Goal: Find specific page/section: Find specific page/section

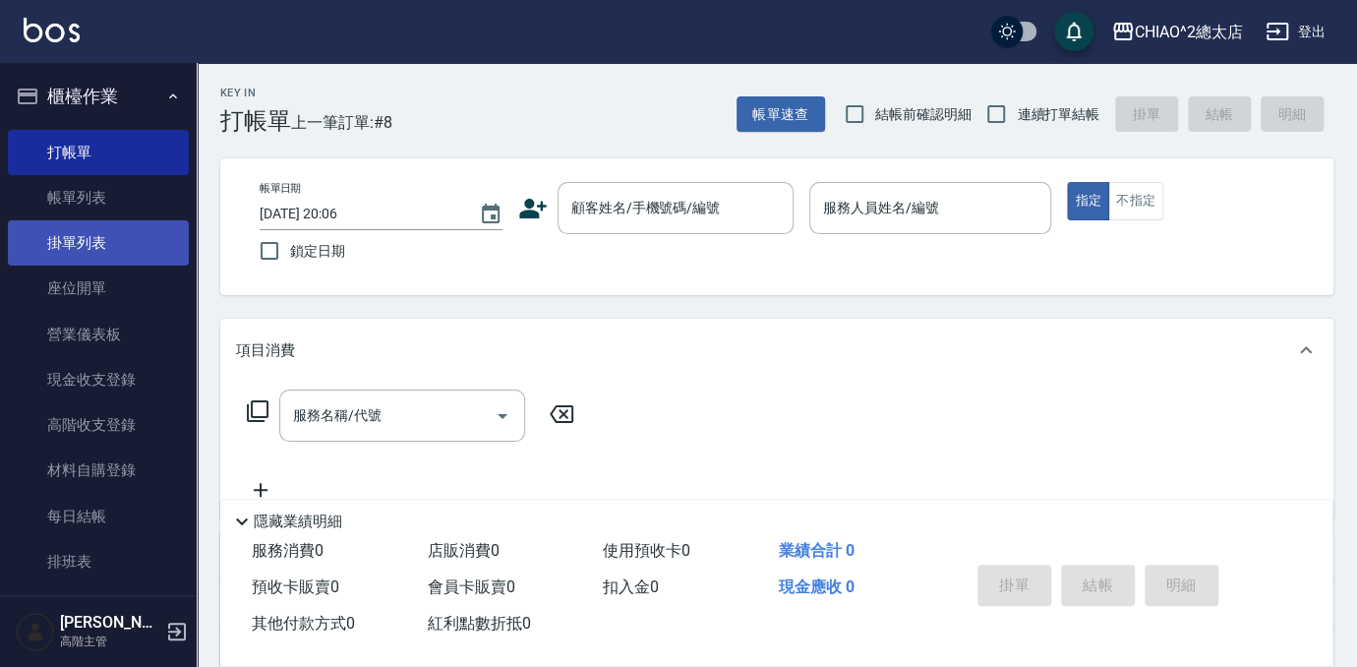
click at [41, 177] on link "帳單列表" at bounding box center [98, 197] width 181 height 45
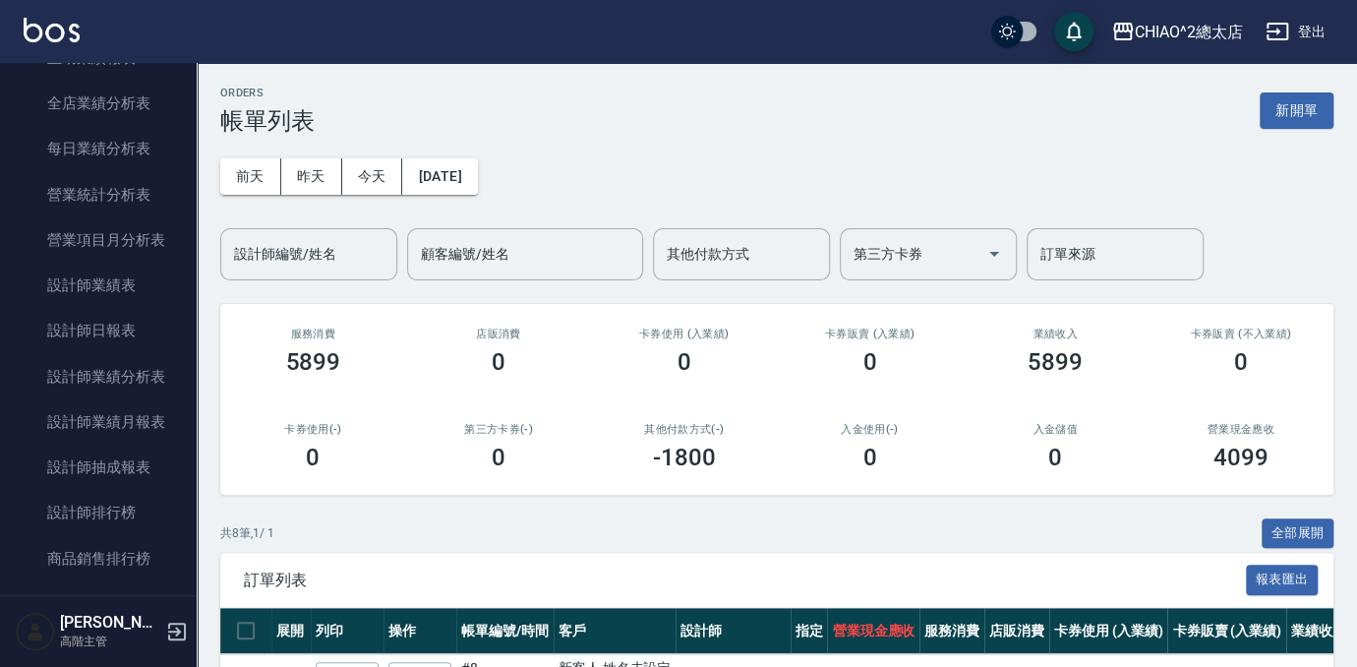
scroll to position [1340, 0]
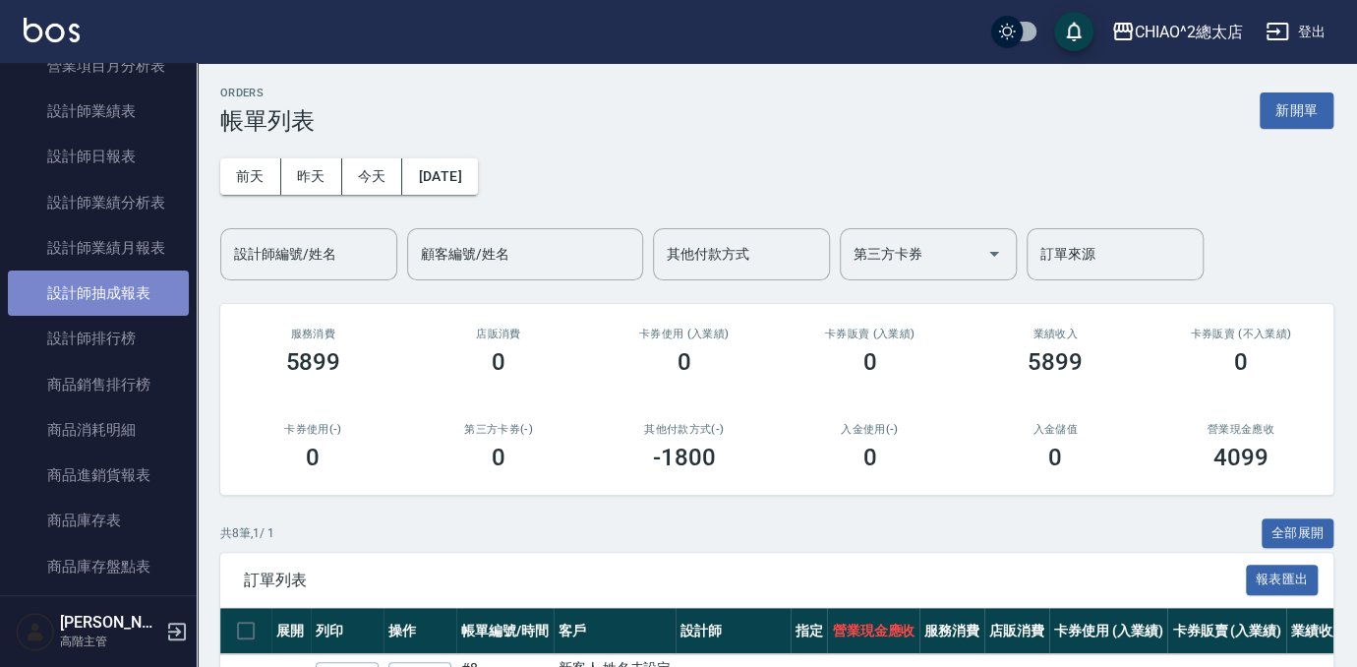
click at [116, 301] on link "設計師抽成報表" at bounding box center [98, 292] width 181 height 45
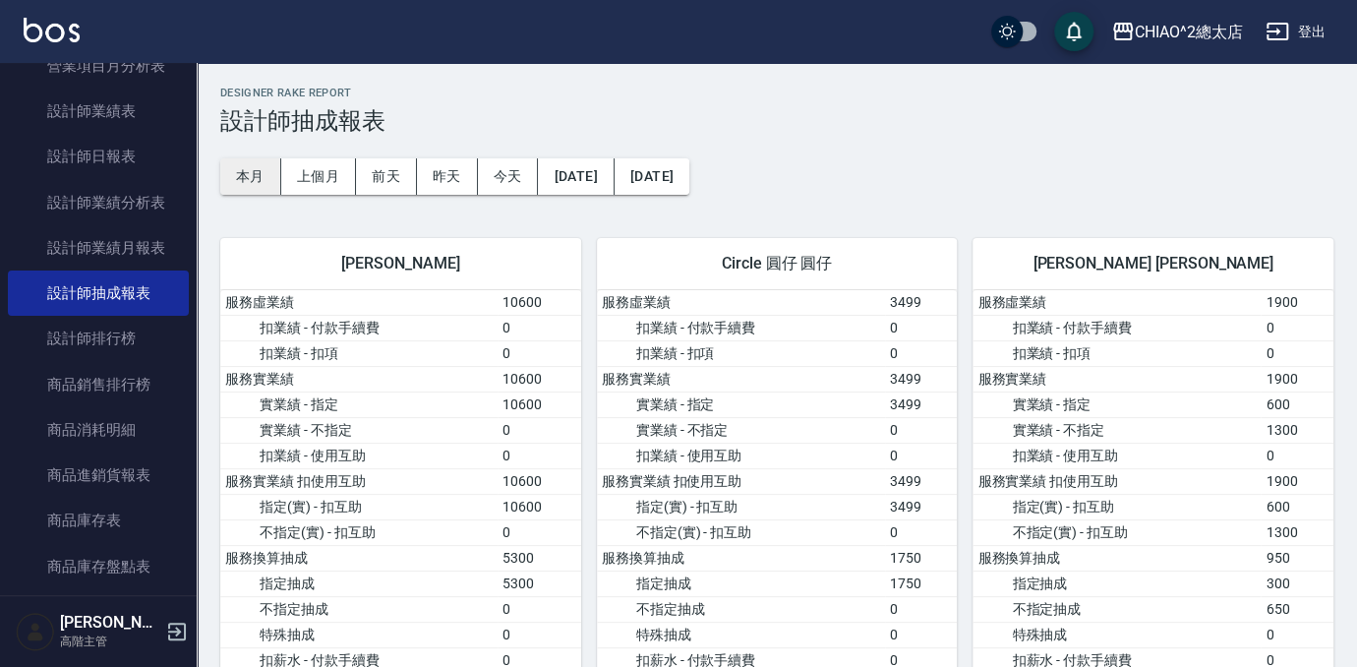
click at [240, 181] on button "本月" at bounding box center [250, 176] width 61 height 36
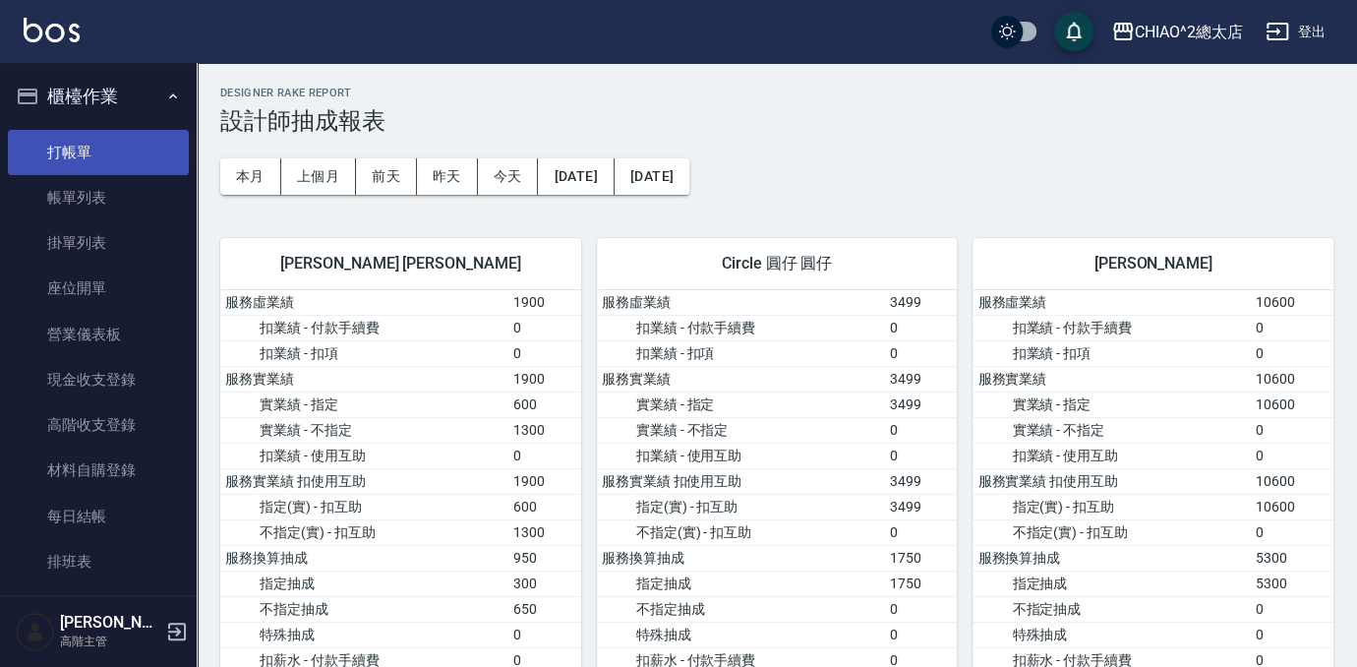
click at [42, 151] on link "打帳單" at bounding box center [98, 152] width 181 height 45
